Goal: Information Seeking & Learning: Learn about a topic

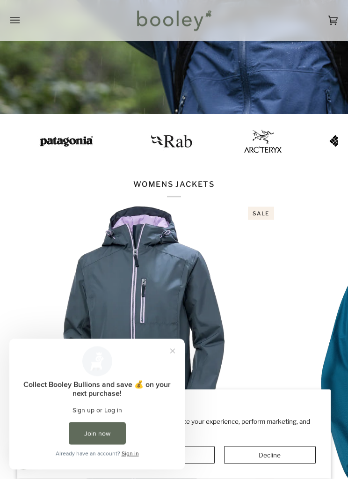
scroll to position [258, 0]
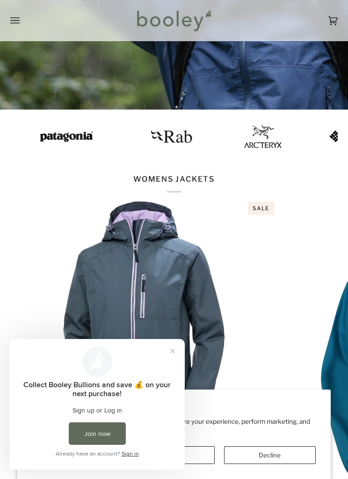
click at [173, 353] on button "Close prompt" at bounding box center [172, 351] width 17 height 17
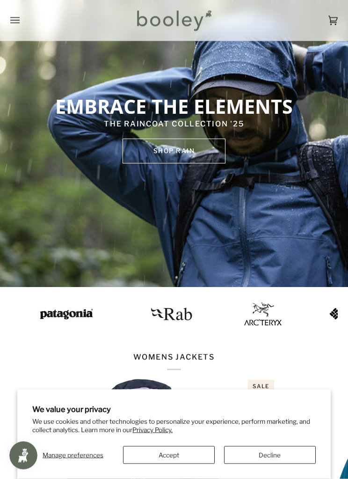
scroll to position [81, 0]
click at [21, 20] on button "Open menu" at bounding box center [24, 20] width 28 height 41
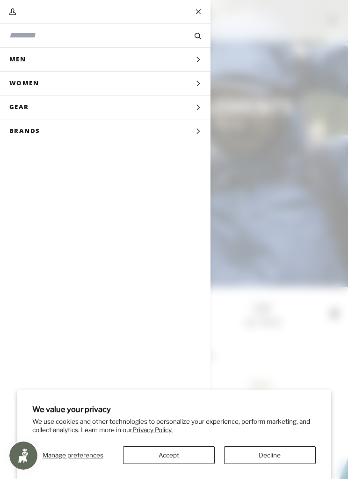
click at [23, 58] on span "Men" at bounding box center [21, 59] width 42 height 23
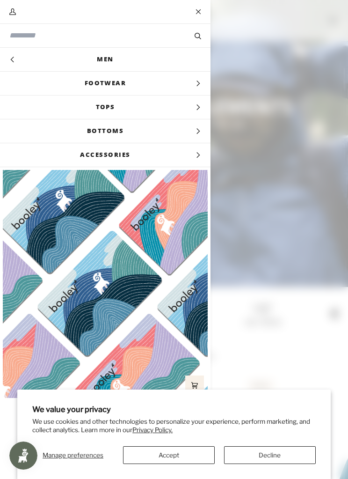
click at [304, 218] on span "Main menu" at bounding box center [174, 239] width 348 height 479
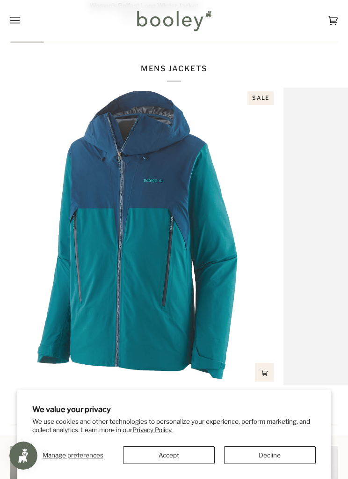
scroll to position [0, 1096]
click at [137, 464] on button "Accept" at bounding box center [169, 455] width 92 height 18
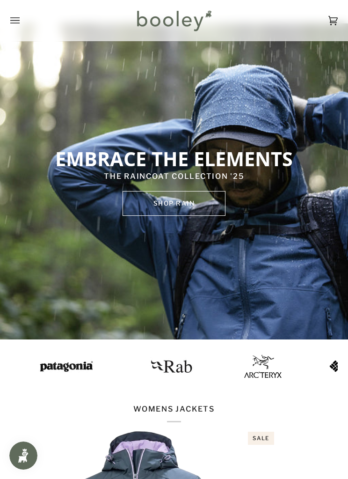
scroll to position [0, 0]
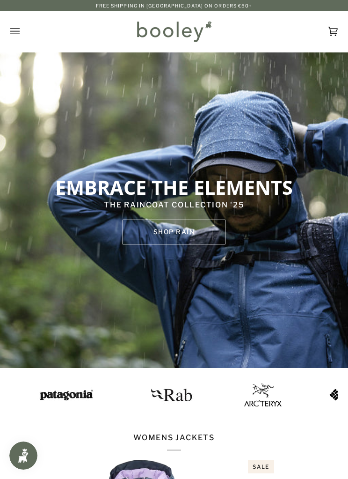
click at [12, 35] on icon "Open menu" at bounding box center [14, 31] width 9 height 14
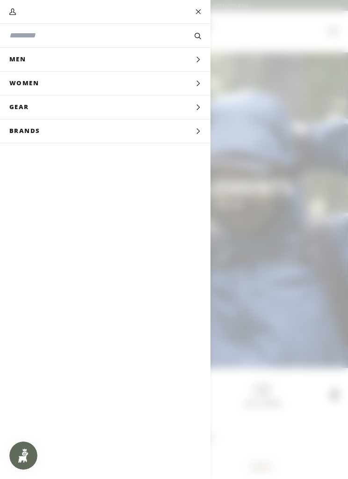
click at [154, 103] on button "Gear Expand menu" at bounding box center [105, 107] width 211 height 24
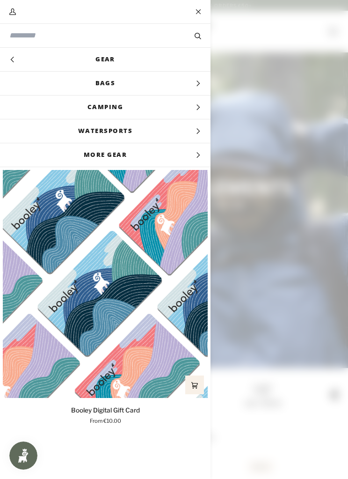
click at [89, 80] on span "Bags" at bounding box center [105, 83] width 211 height 23
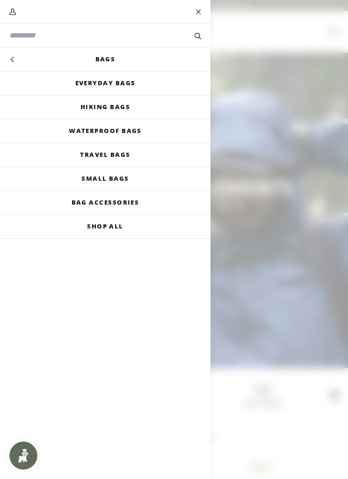
click at [93, 55] on link "Bags" at bounding box center [105, 59] width 211 height 23
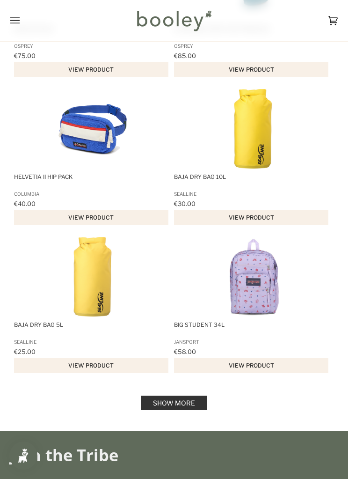
scroll to position [1266, 0]
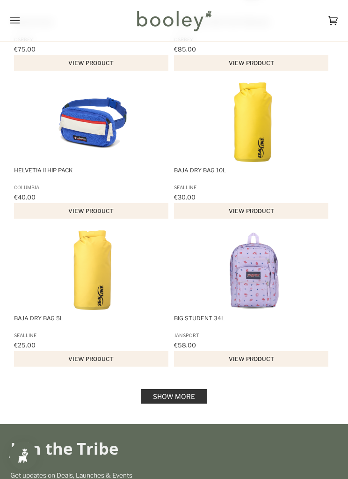
click at [195, 402] on link "Show more" at bounding box center [174, 396] width 66 height 15
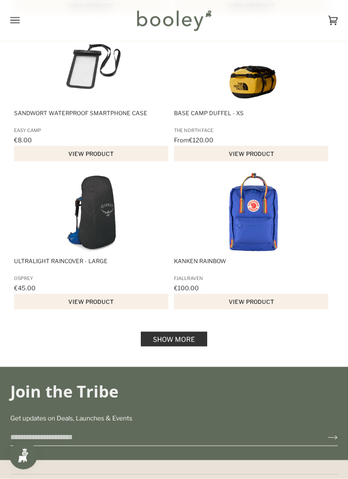
scroll to position [2805, 0]
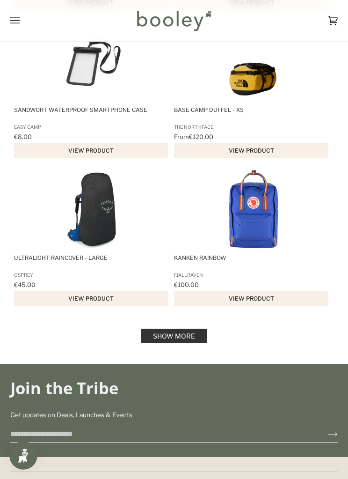
click at [159, 343] on link "Show more" at bounding box center [174, 336] width 66 height 15
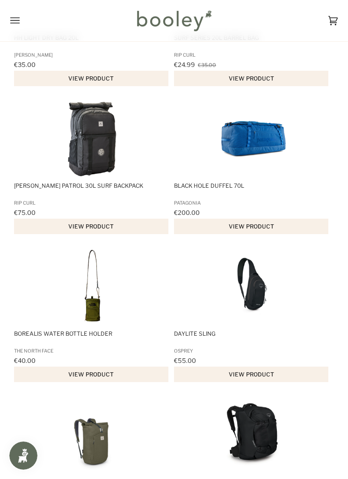
scroll to position [3618, 0]
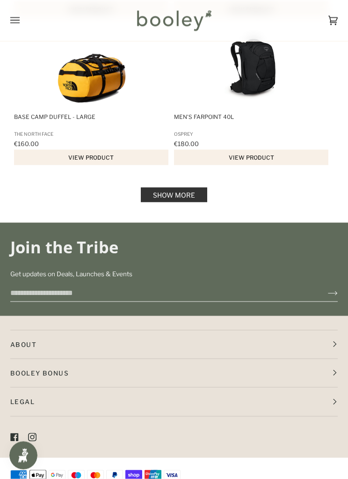
click at [159, 202] on link "Show more" at bounding box center [174, 195] width 66 height 15
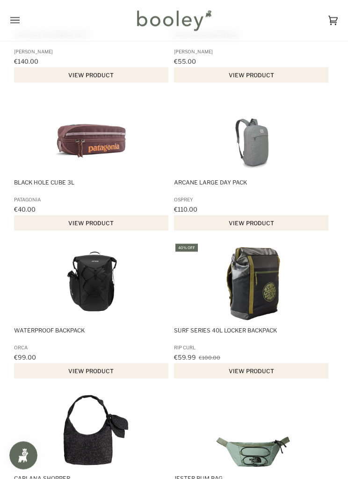
scroll to position [5549, 0]
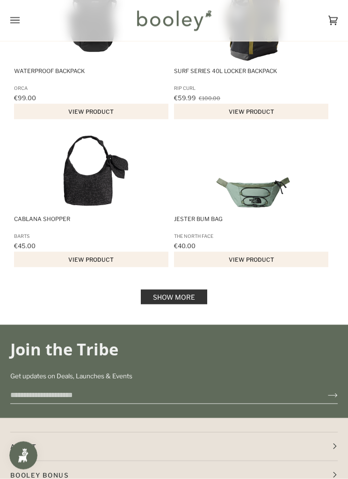
click at [153, 304] on link "Show more" at bounding box center [174, 297] width 66 height 15
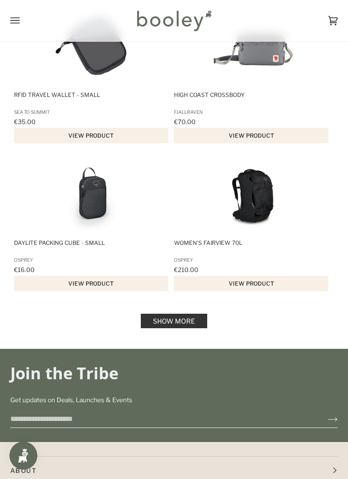
scroll to position [7254, 0]
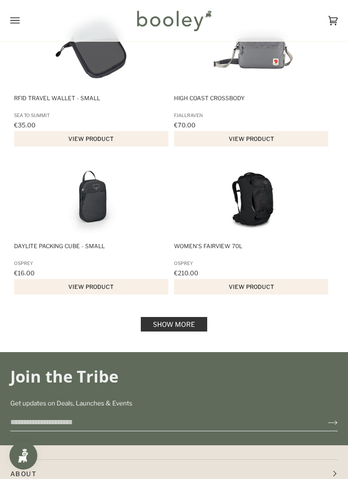
click at [17, 19] on icon "Open menu" at bounding box center [14, 21] width 9 height 14
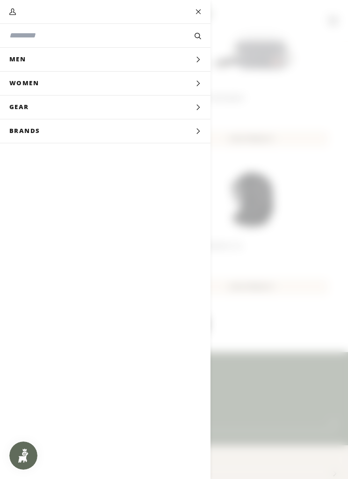
click at [16, 106] on span "Gear" at bounding box center [22, 106] width 45 height 23
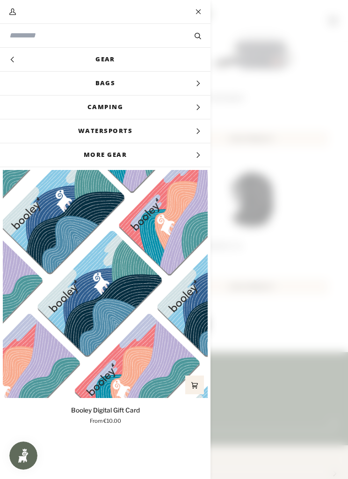
click at [192, 108] on span "Camping" at bounding box center [105, 106] width 211 height 23
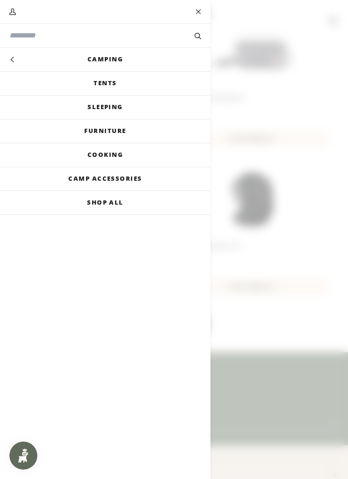
click at [102, 62] on link "Camping" at bounding box center [105, 59] width 211 height 23
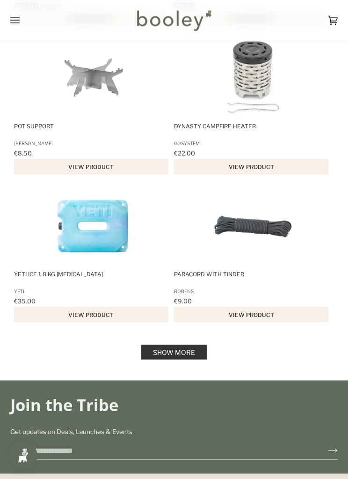
scroll to position [1327, 0]
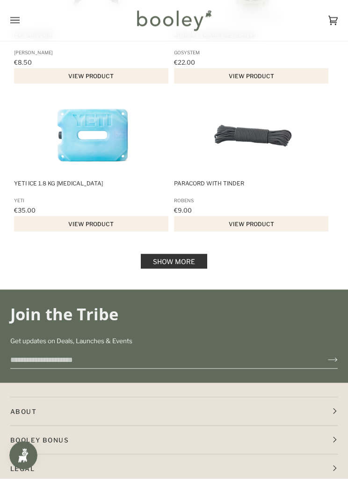
click at [153, 263] on link "Show more" at bounding box center [174, 261] width 66 height 15
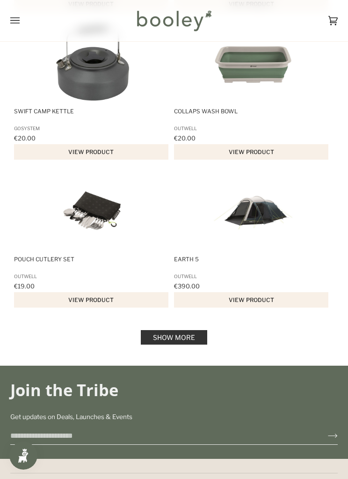
scroll to position [2830, 0]
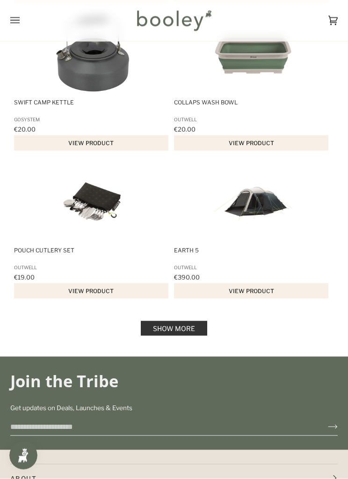
click at [157, 336] on link "Show more" at bounding box center [174, 328] width 66 height 15
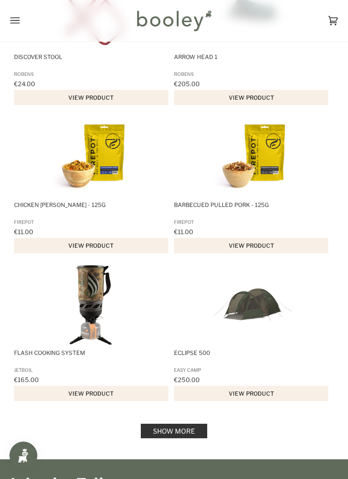
scroll to position [4214, 0]
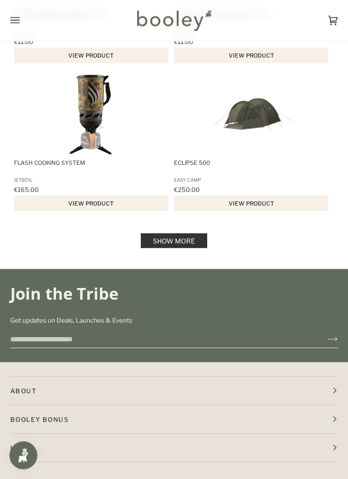
click at [192, 248] on link "Show more" at bounding box center [174, 241] width 66 height 15
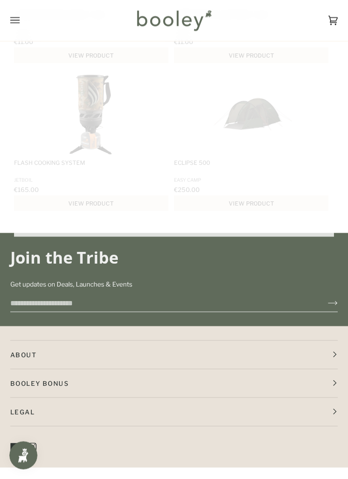
scroll to position [4397, 0]
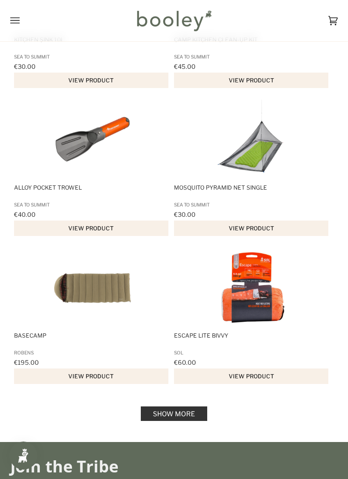
scroll to position [5707, 0]
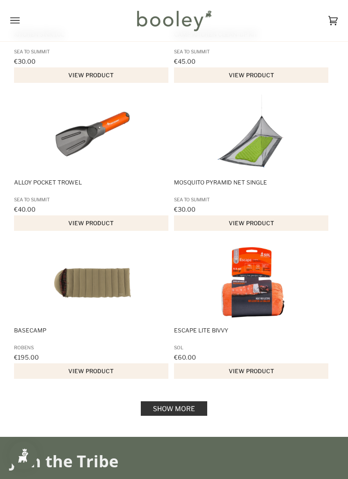
click at [152, 416] on link "Show more" at bounding box center [174, 408] width 66 height 15
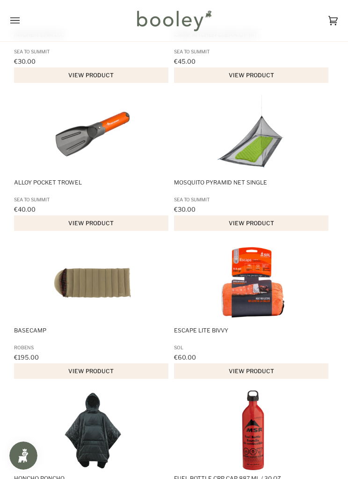
click at [15, 19] on icon "Open menu" at bounding box center [14, 21] width 9 height 14
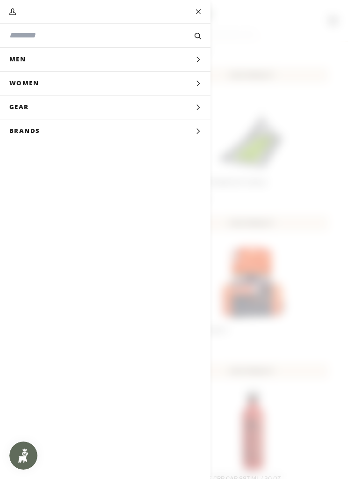
click at [303, 190] on span "Main menu" at bounding box center [174, 239] width 348 height 479
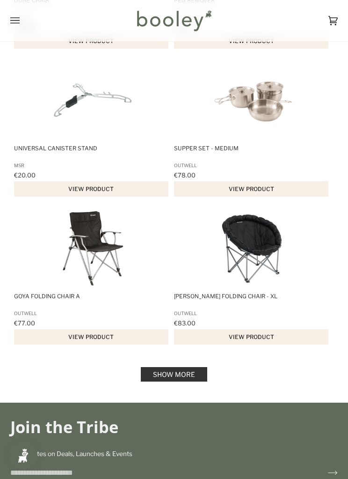
scroll to position [7223, 0]
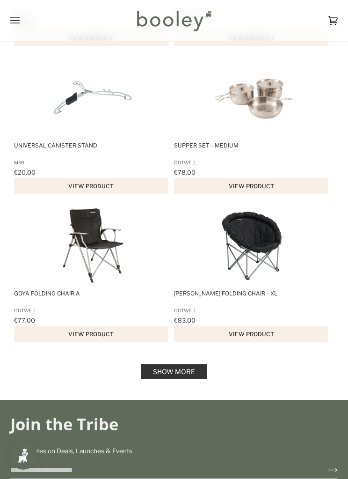
click at [153, 379] on link "Show more" at bounding box center [174, 371] width 66 height 15
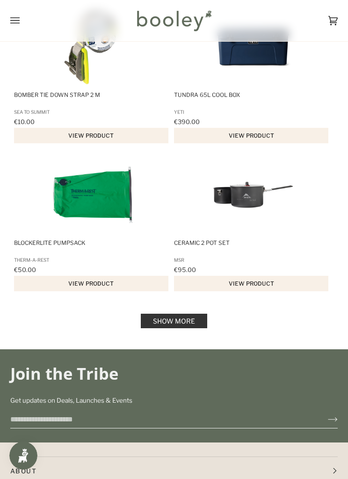
scroll to position [8747, 0]
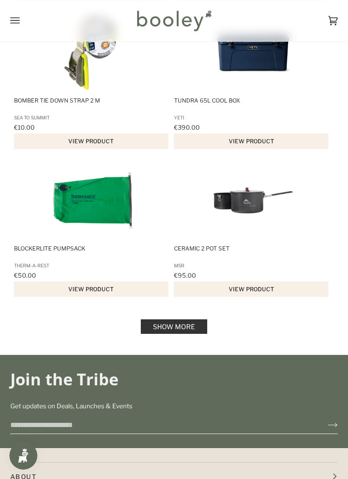
click at [158, 334] on link "Show more" at bounding box center [174, 326] width 66 height 15
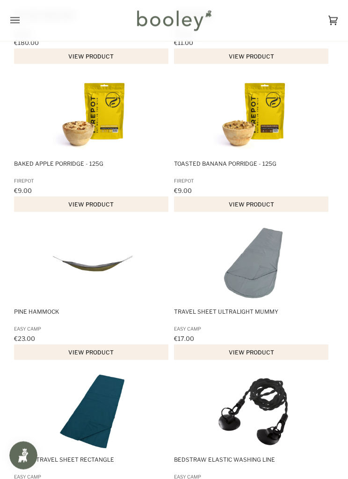
scroll to position [9278, 0]
